Goal: Find specific page/section: Find specific page/section

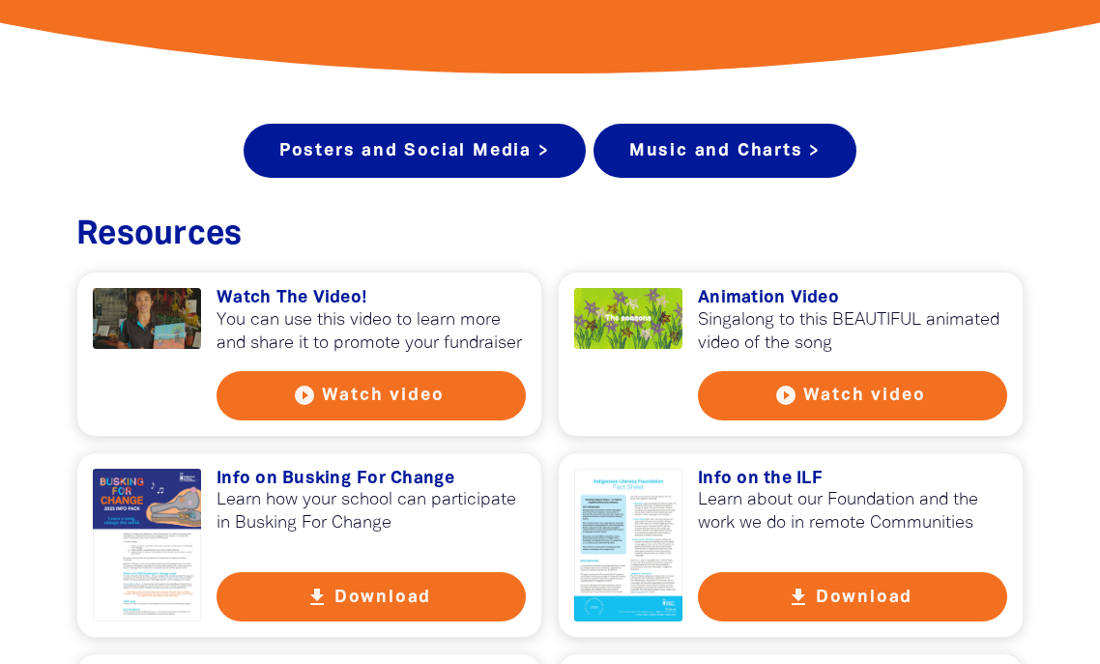
scroll to position [741, 0]
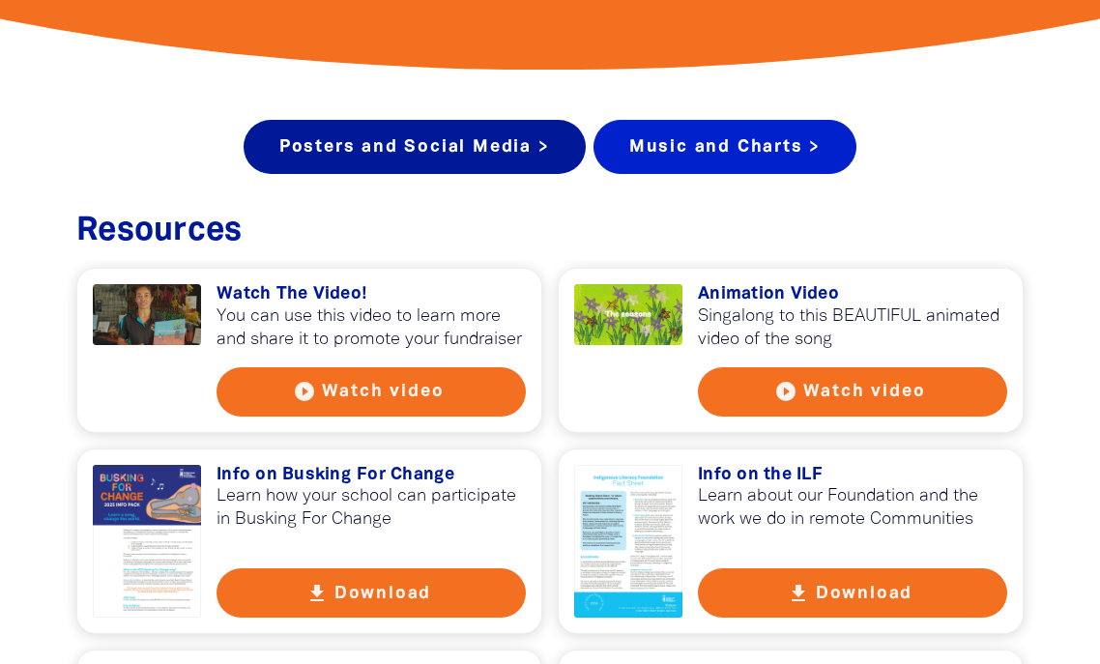
click at [709, 120] on link "Music and Charts >" at bounding box center [724, 147] width 263 height 54
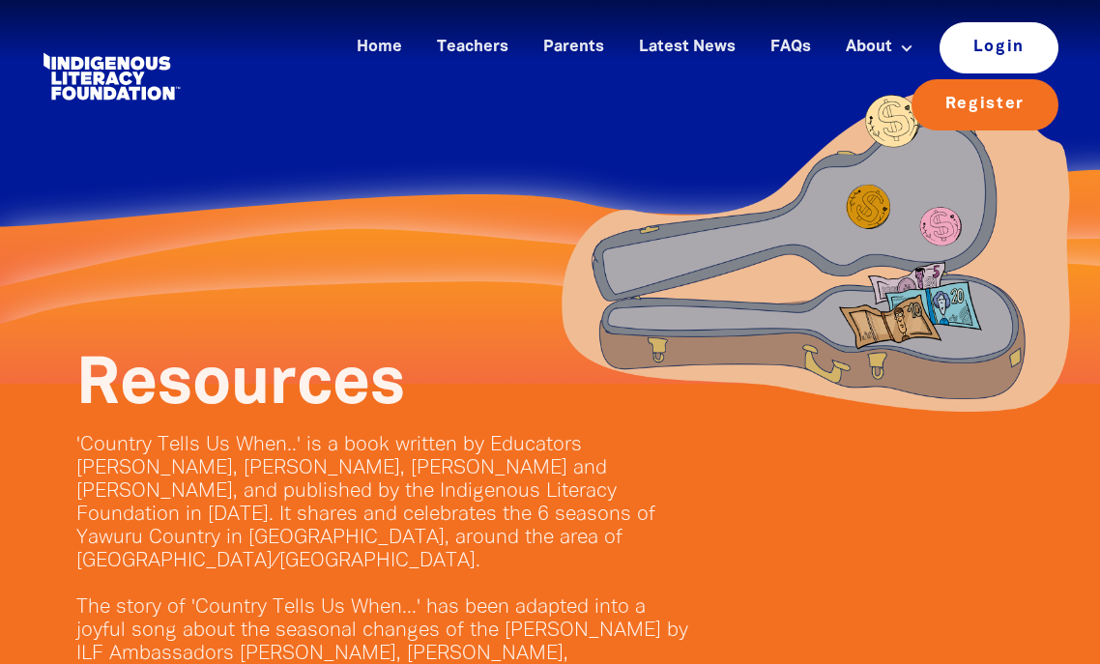
click at [939, 54] on link "Login" at bounding box center [998, 47] width 119 height 50
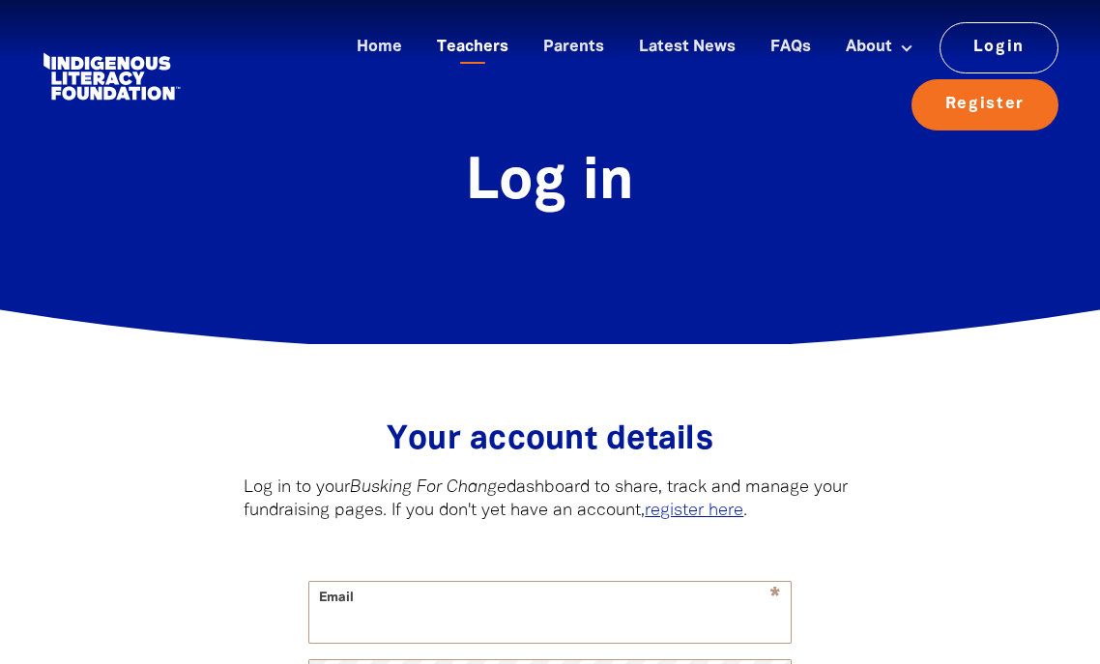
click at [425, 36] on link "Teachers" at bounding box center [472, 48] width 95 height 32
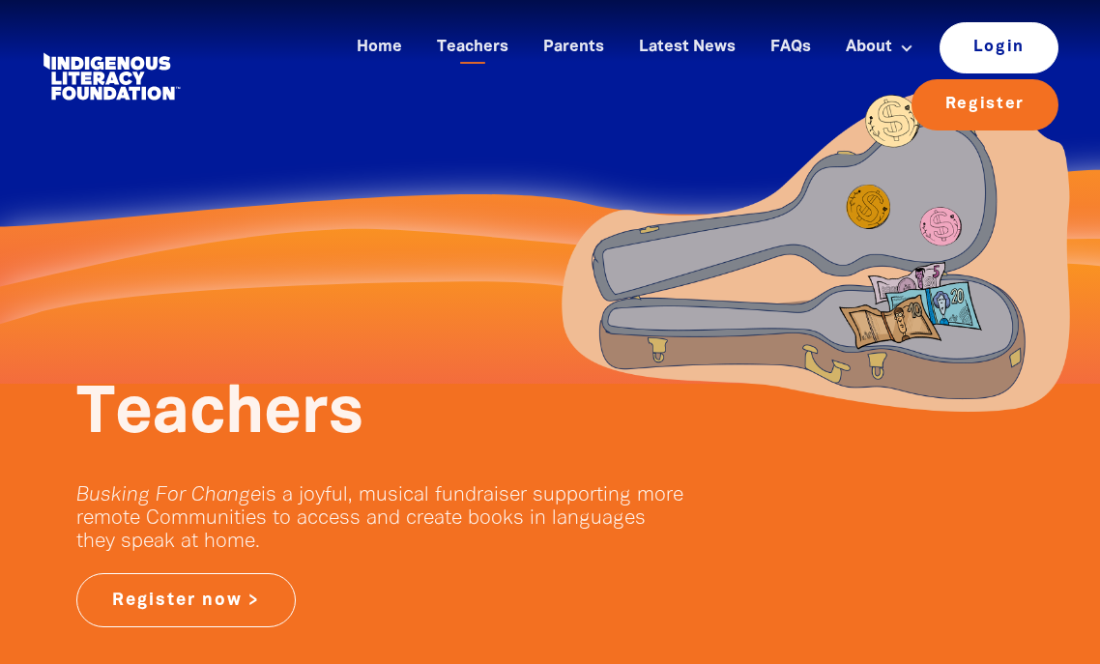
click at [939, 53] on link "Login" at bounding box center [998, 47] width 119 height 50
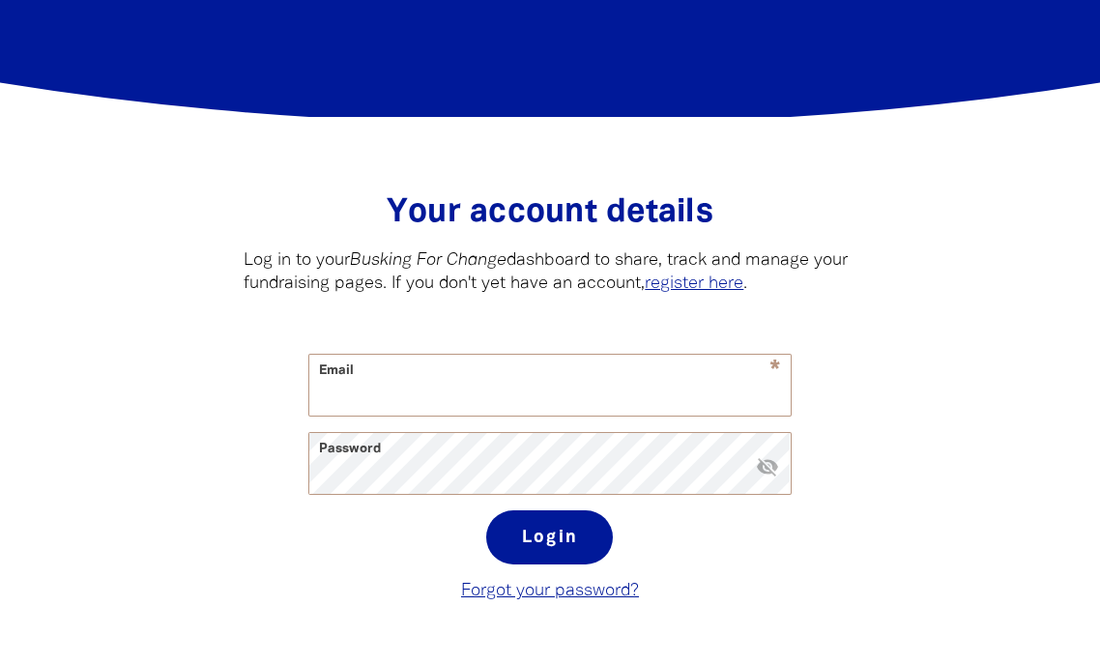
scroll to position [226, 0]
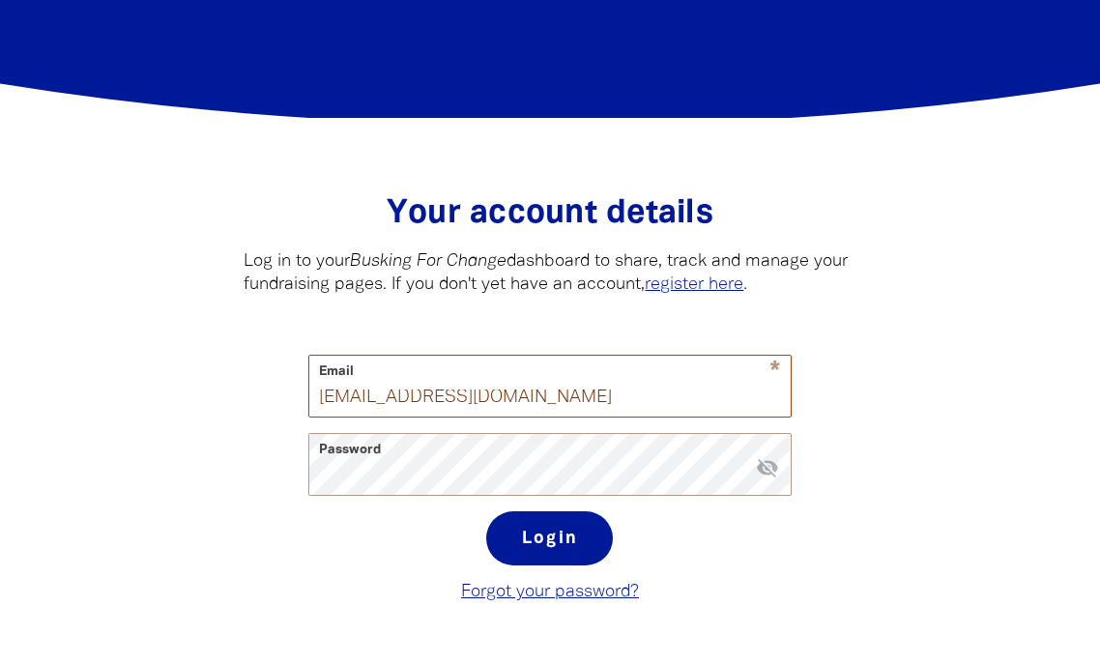
type input "[EMAIL_ADDRESS][DOMAIN_NAME]"
click at [734, 276] on link "register here" at bounding box center [694, 284] width 99 height 16
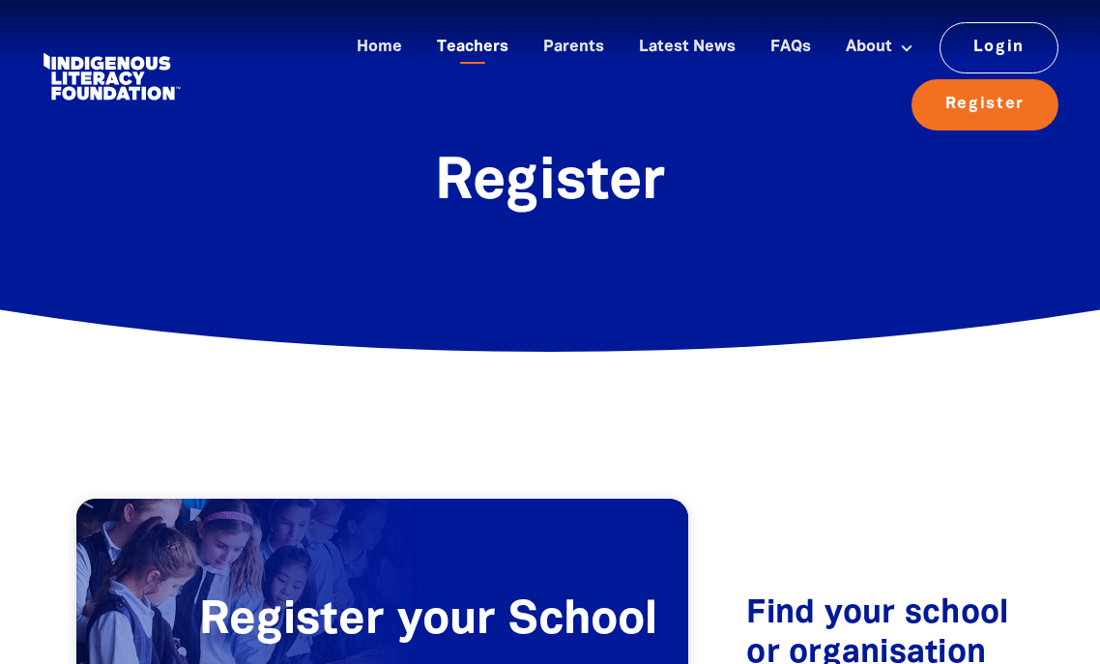
click at [425, 47] on link "Teachers" at bounding box center [472, 48] width 95 height 32
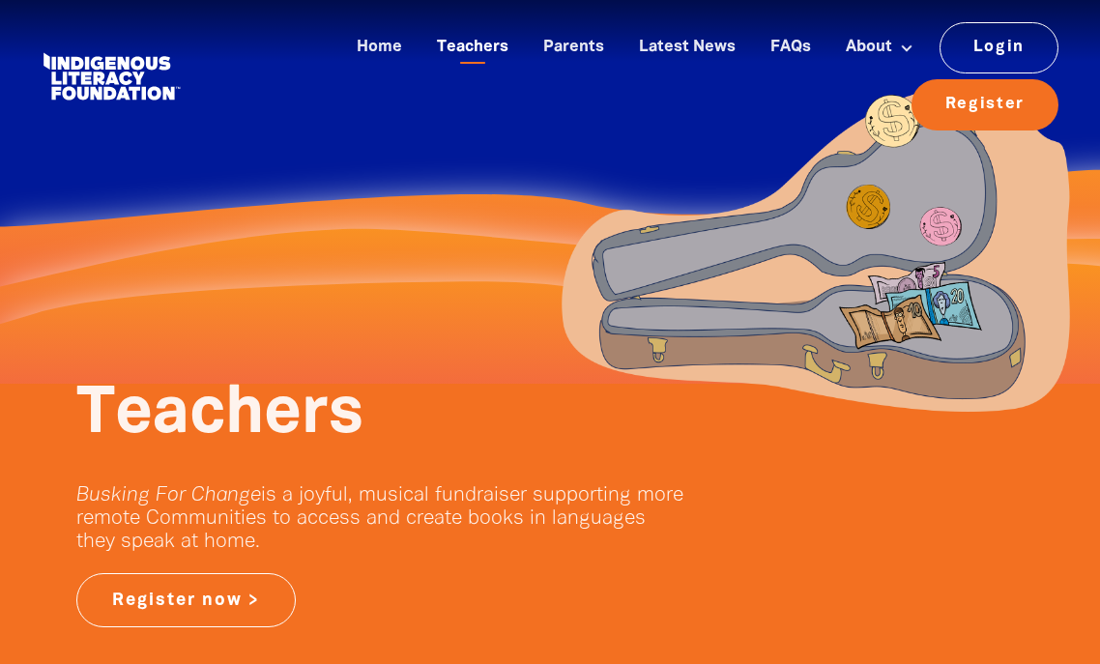
click at [425, 60] on link "Teachers" at bounding box center [472, 48] width 95 height 32
click at [939, 45] on link "Login" at bounding box center [998, 47] width 119 height 50
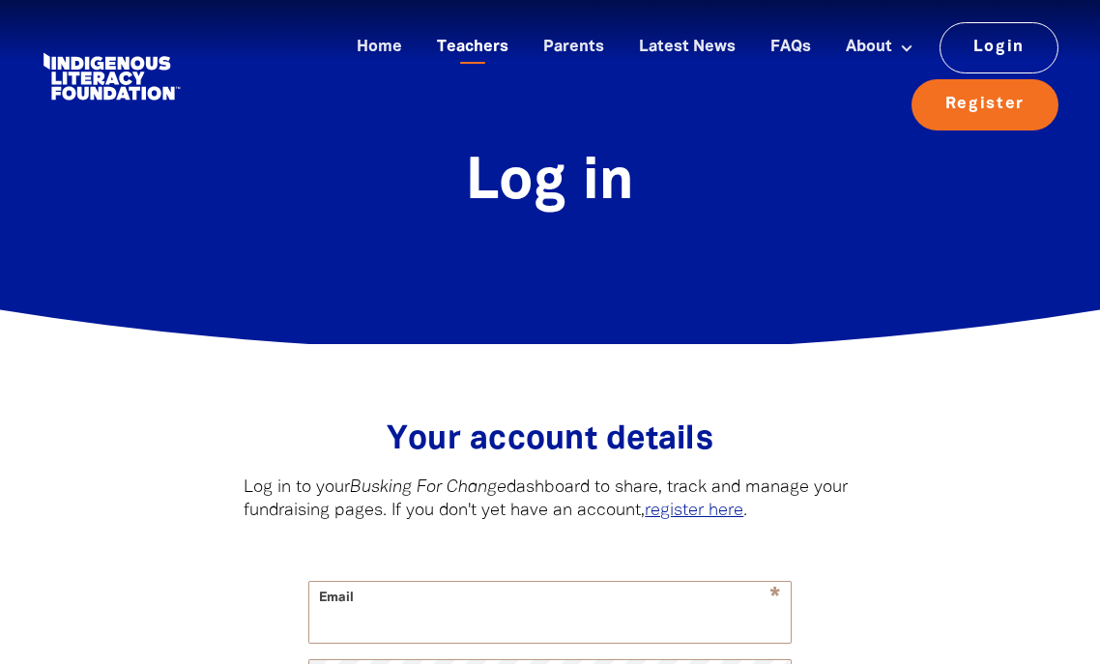
click at [425, 52] on link "Teachers" at bounding box center [472, 48] width 95 height 32
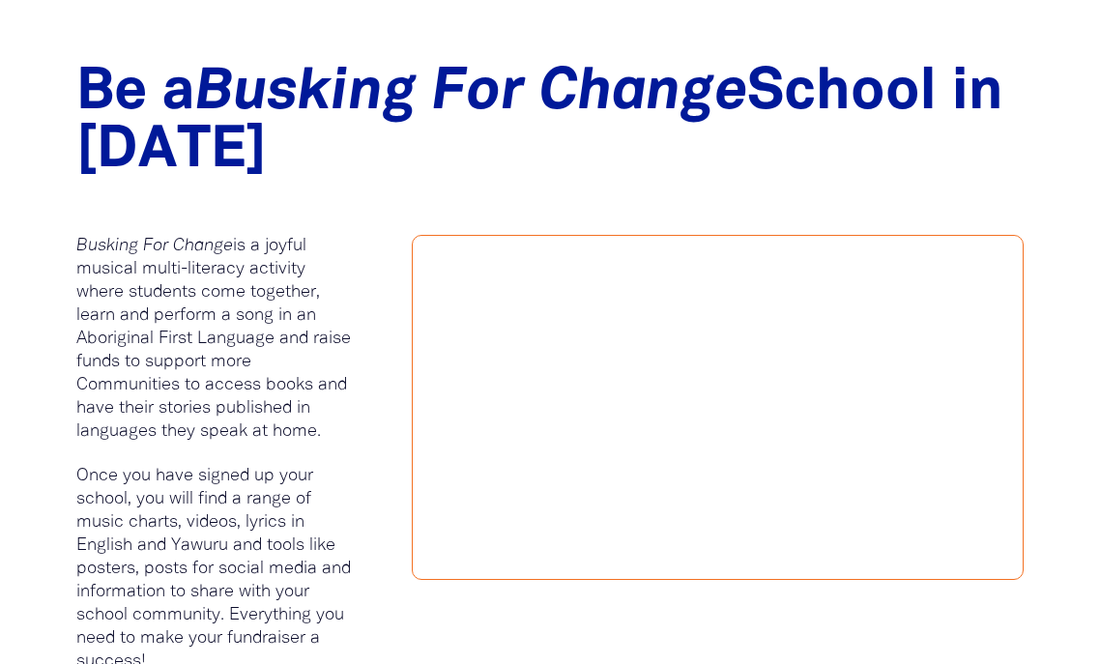
scroll to position [1294, 0]
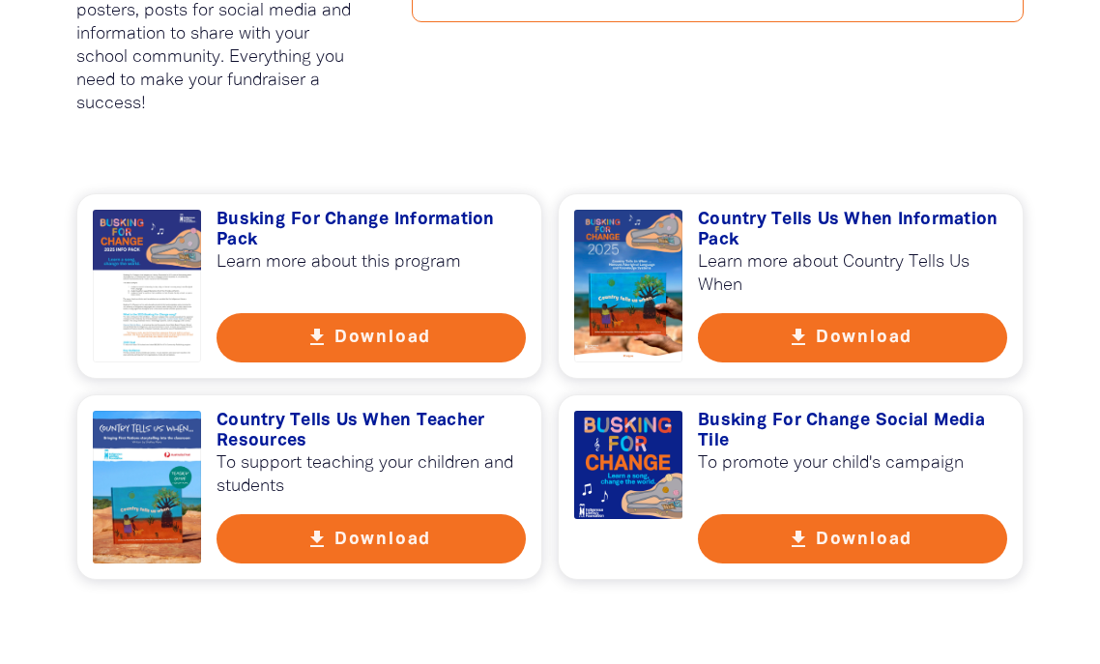
click at [365, 411] on h3 "Country Tells Us When Teacher Resources" at bounding box center [370, 432] width 309 height 42
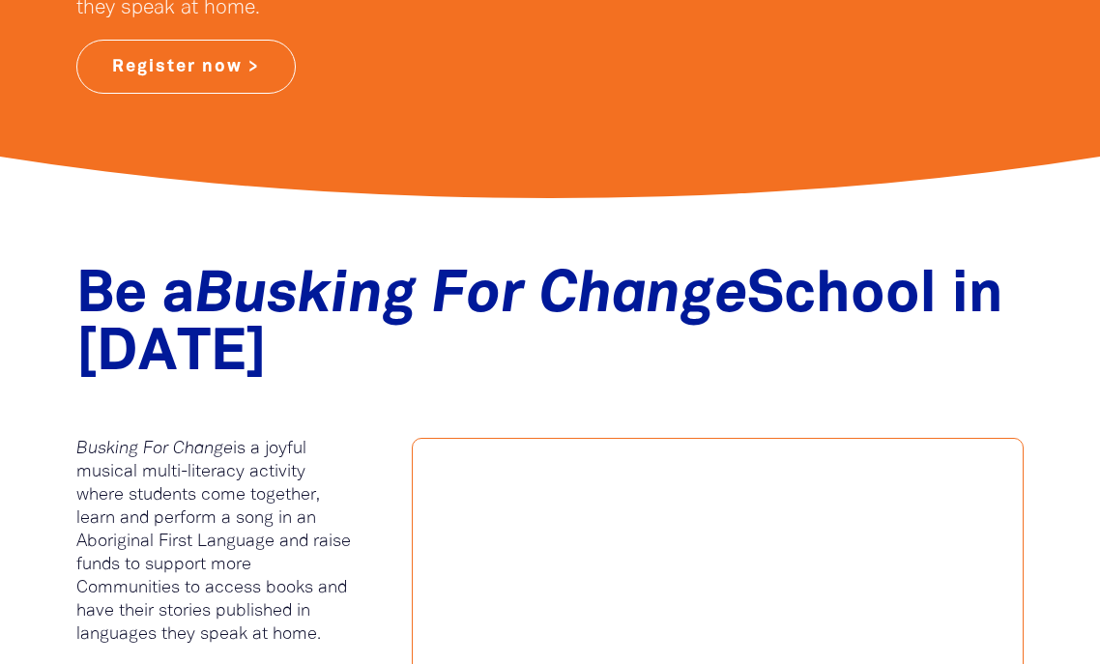
scroll to position [0, 0]
